Goal: Information Seeking & Learning: Understand process/instructions

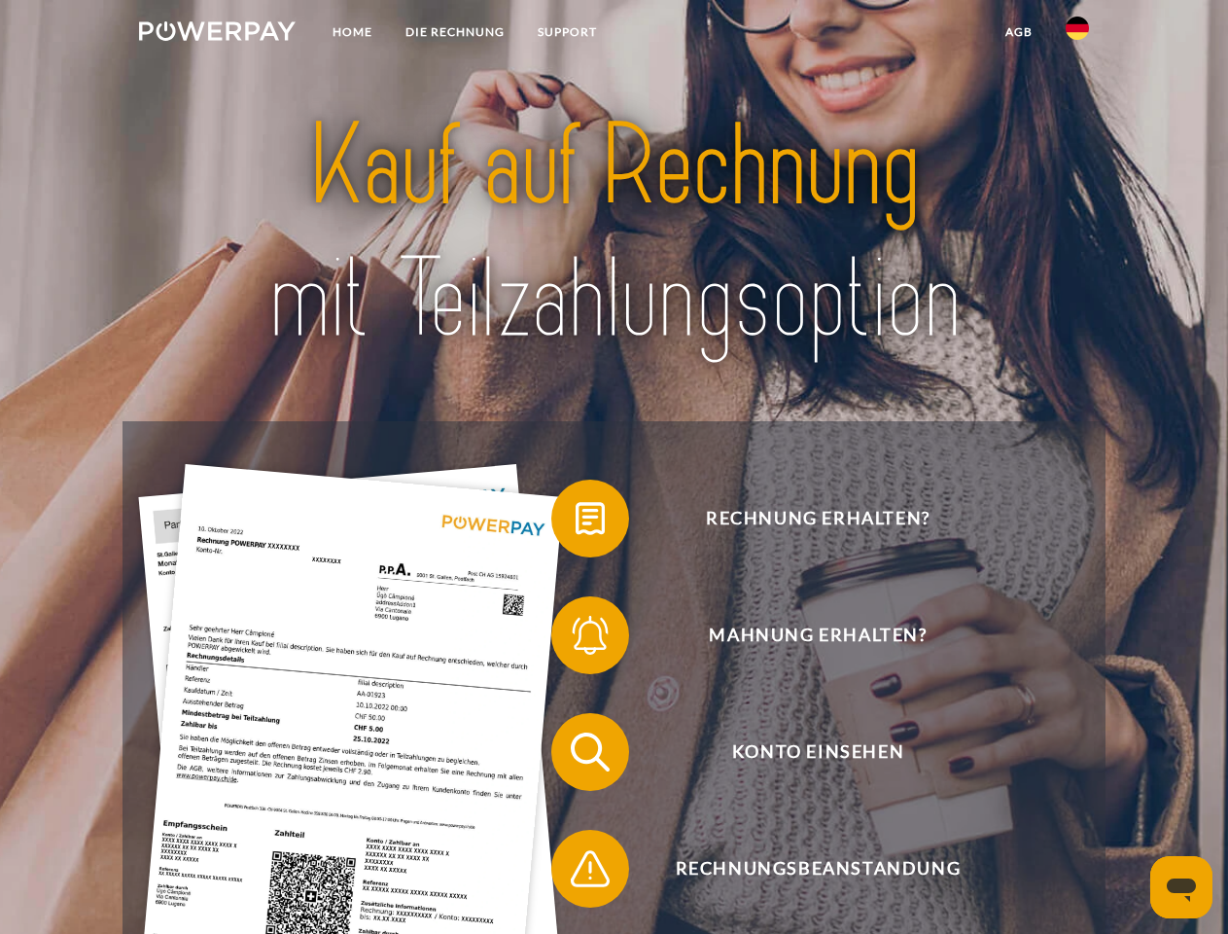
click at [217, 34] on img at bounding box center [217, 30] width 157 height 19
click at [1078, 34] on img at bounding box center [1077, 28] width 23 height 23
click at [1018, 32] on link "agb" at bounding box center [1019, 32] width 60 height 35
click at [576, 522] on span at bounding box center [561, 518] width 97 height 97
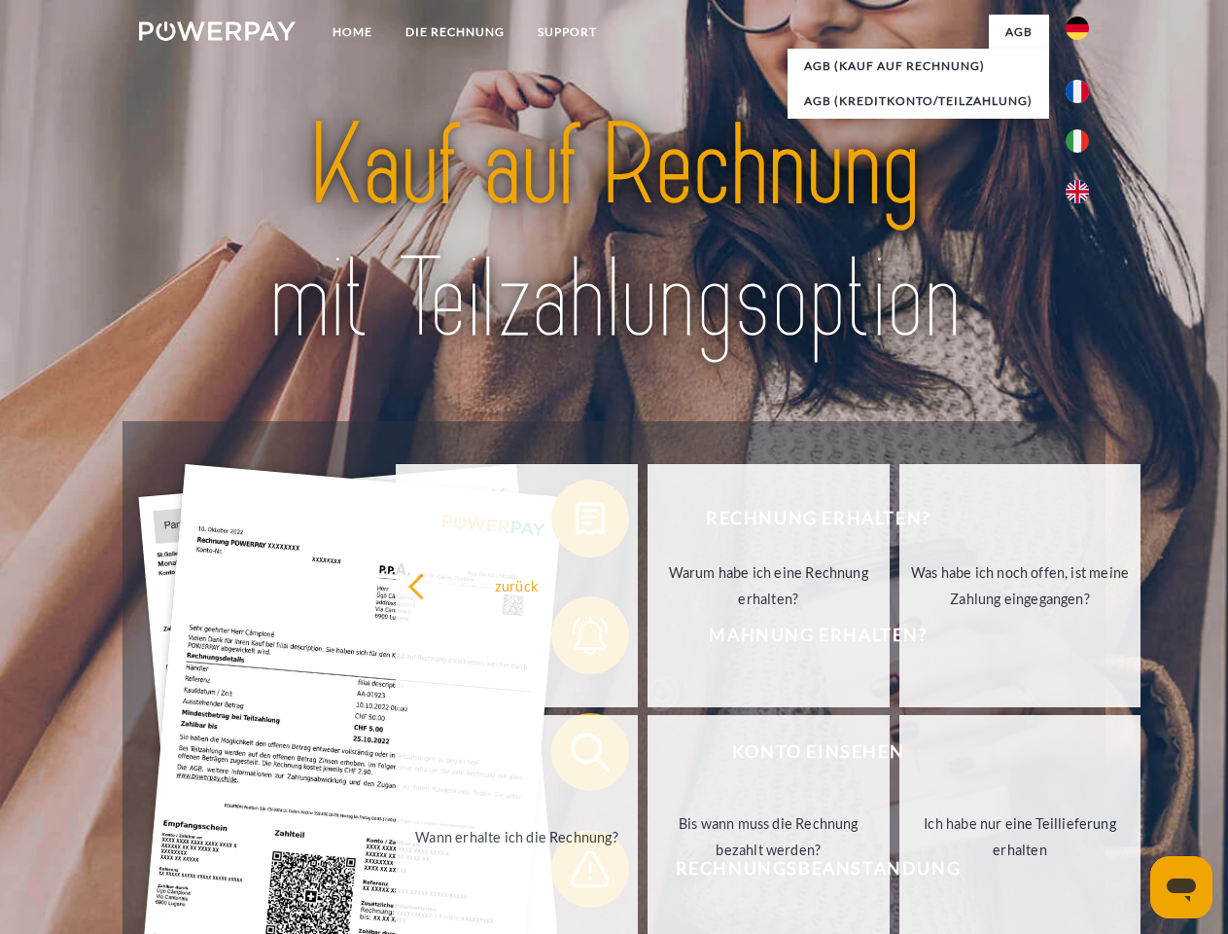
click at [576, 639] on div "Rechnung erhalten? Mahnung erhalten? Konto einsehen" at bounding box center [614, 810] width 982 height 778
click at [648, 756] on link "Bis wann muss die Rechnung bezahlt werden?" at bounding box center [769, 836] width 242 height 243
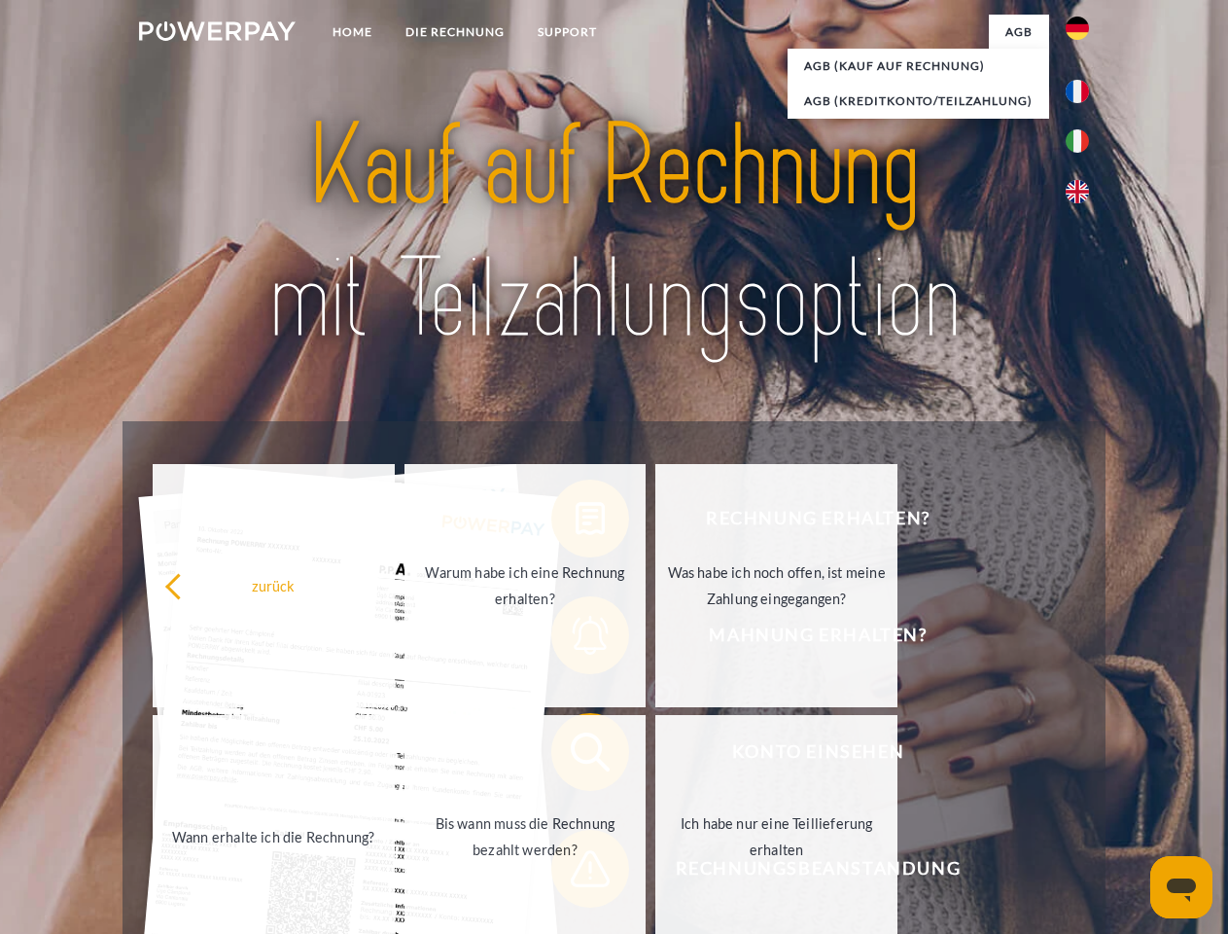
click at [576, 872] on div "zurück Warum habe ich eine Rechnung erhalten? Was habe ich noch offen, ist mein…" at bounding box center [526, 711] width 786 height 502
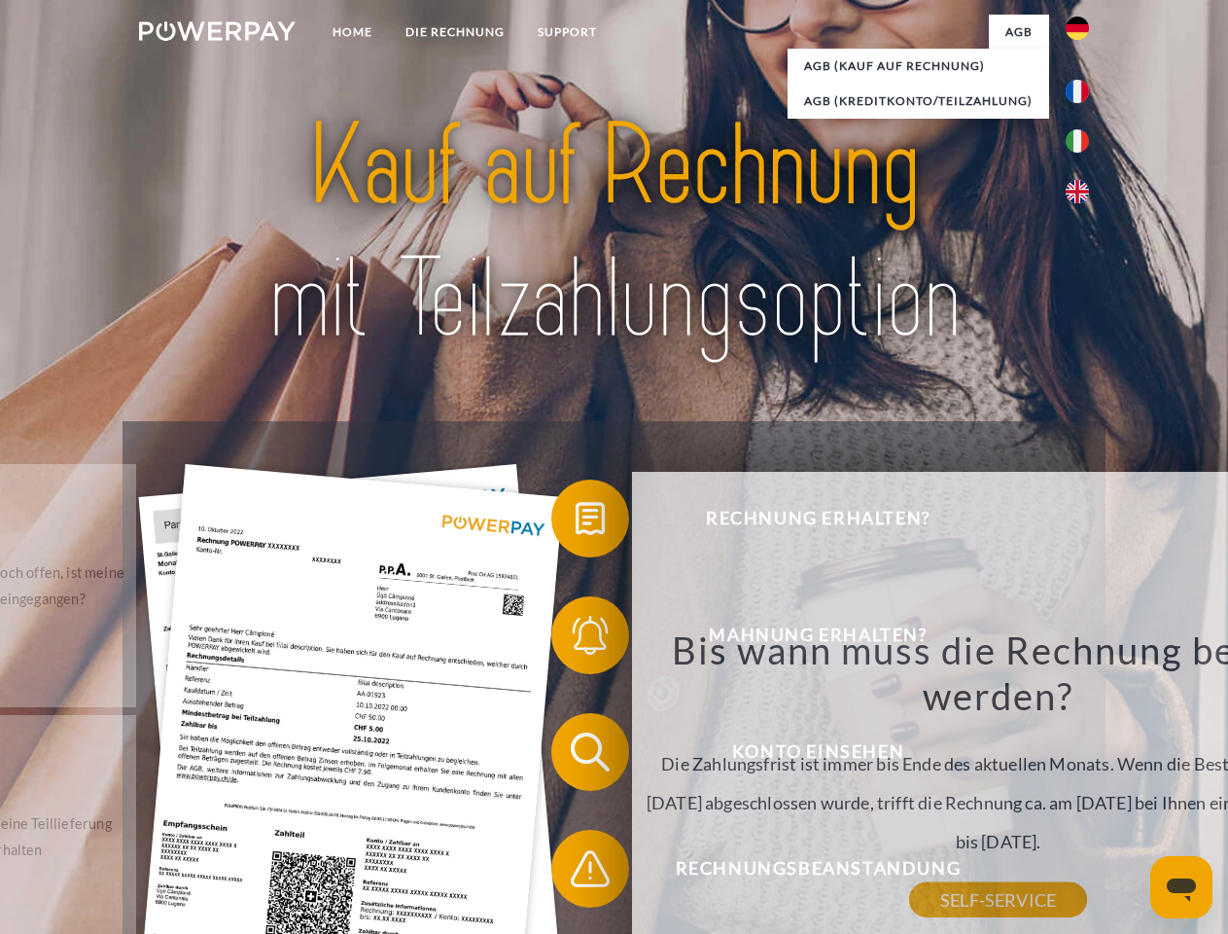
click at [1182, 887] on icon "Messaging-Fenster öffnen" at bounding box center [1181, 889] width 29 height 23
